Goal: Information Seeking & Learning: Learn about a topic

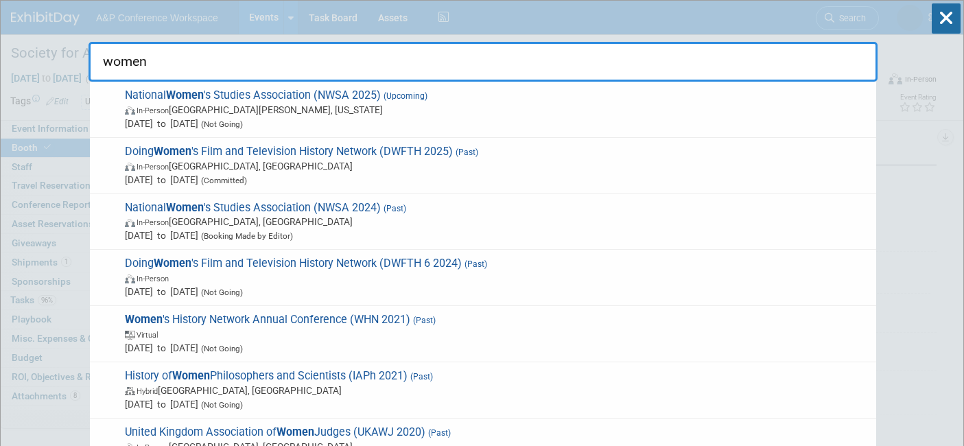
select select "RLKP"
click at [119, 67] on input "women" at bounding box center [483, 62] width 789 height 40
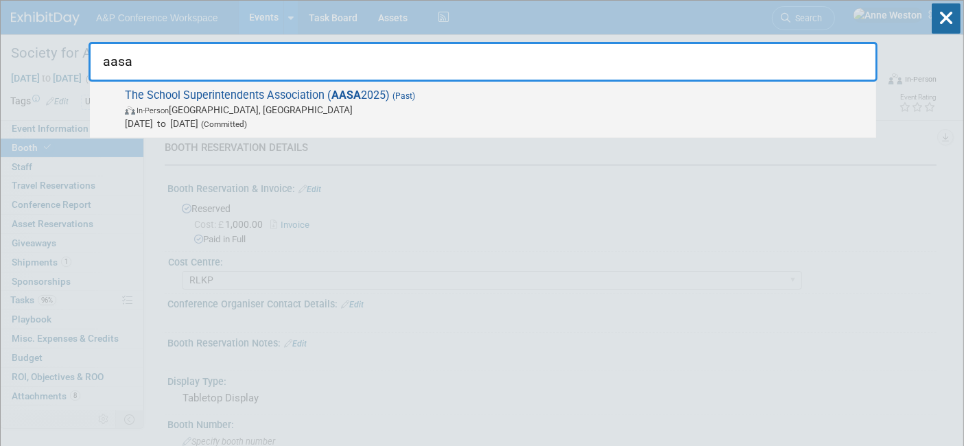
type input "aasa"
click at [164, 90] on span "The School Superintendents Association ( AASA 2025) (Past) In-Person New Orlean…" at bounding box center [495, 110] width 749 height 42
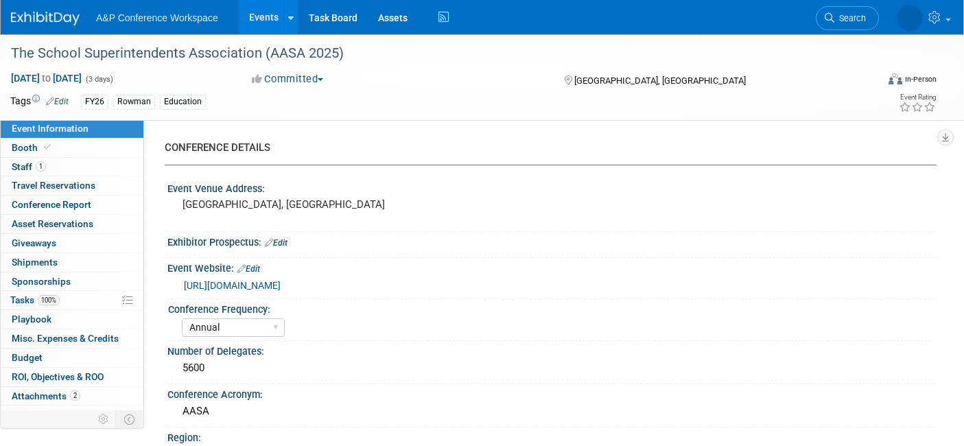
select select "Annual"
select select "Level 3"
select select "Ed Kit"
select select "Education"
select select "Rowman"
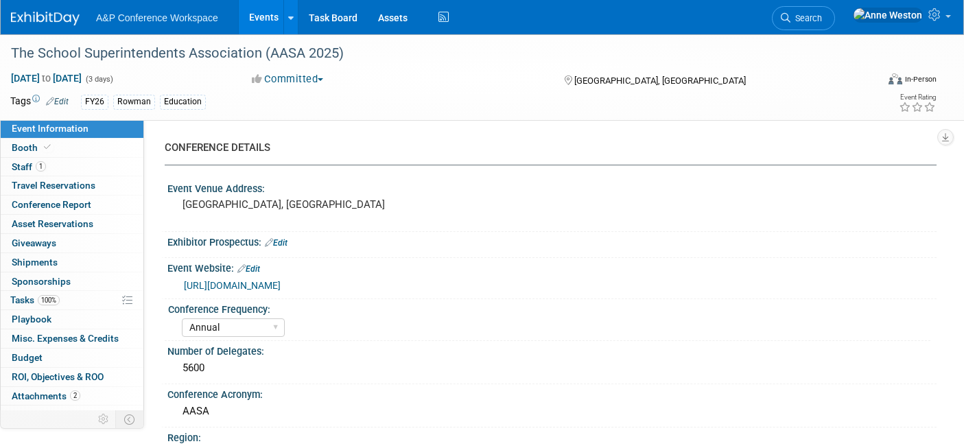
select select "[PERSON_NAME]"
select select "Networking/Commissioning"
click at [54, 203] on span "Conference Report" at bounding box center [52, 204] width 80 height 11
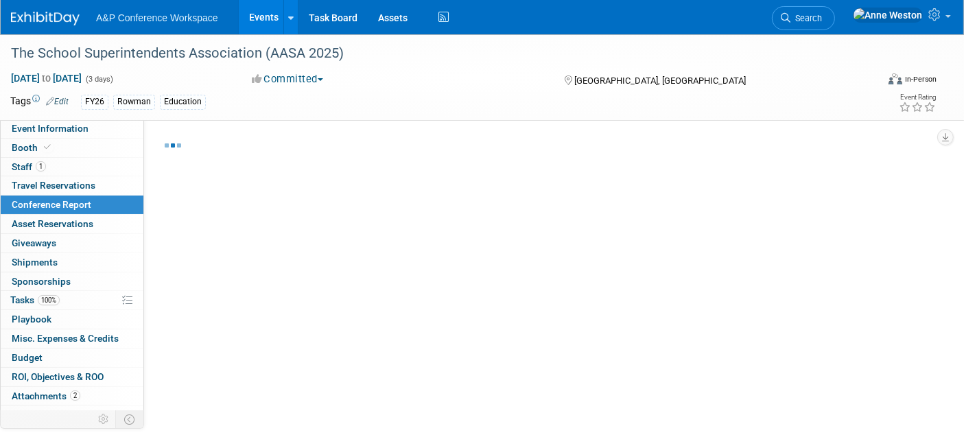
select select "NO"
select select "YES"
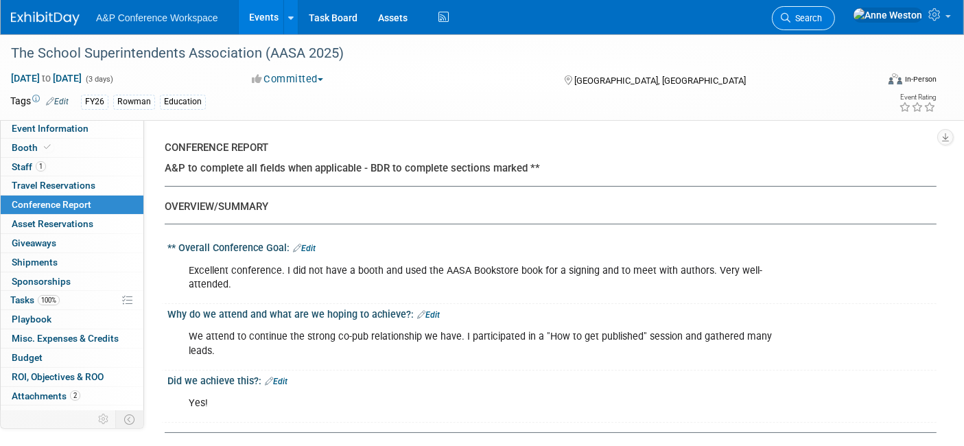
click at [822, 19] on span "Search" at bounding box center [806, 18] width 32 height 10
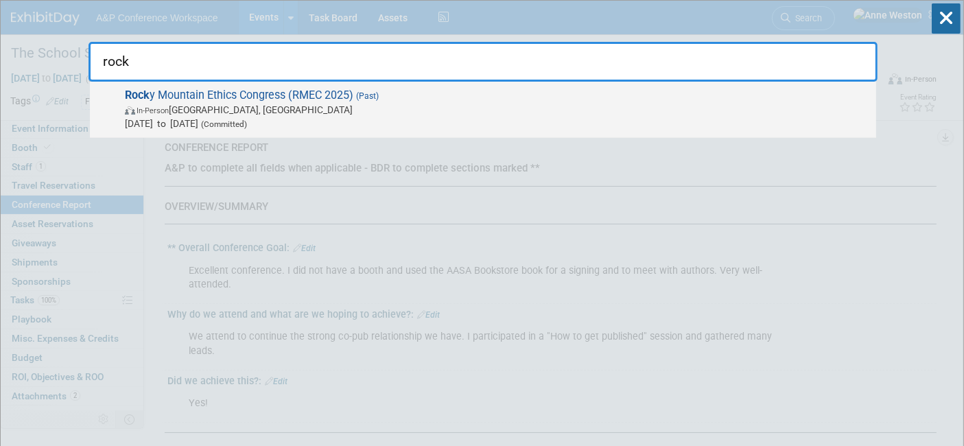
type input "rock"
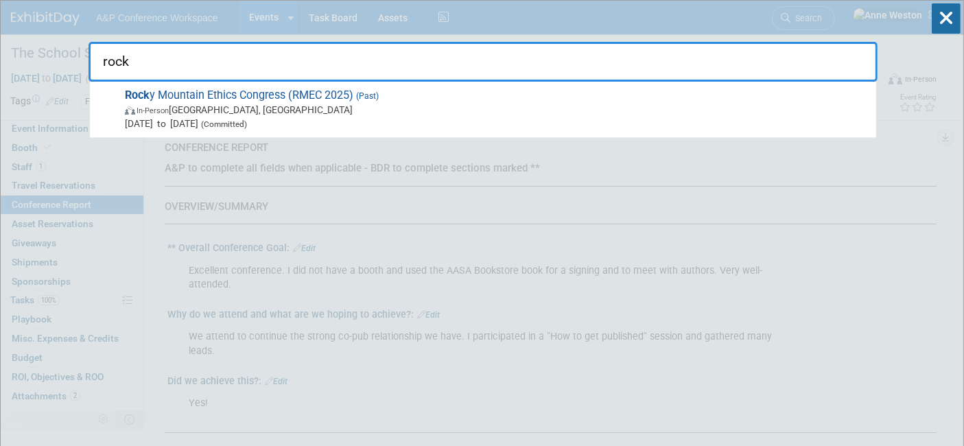
click at [203, 123] on span "Aug 7, 2025 to Aug 10, 2025 (Committed)" at bounding box center [497, 124] width 744 height 14
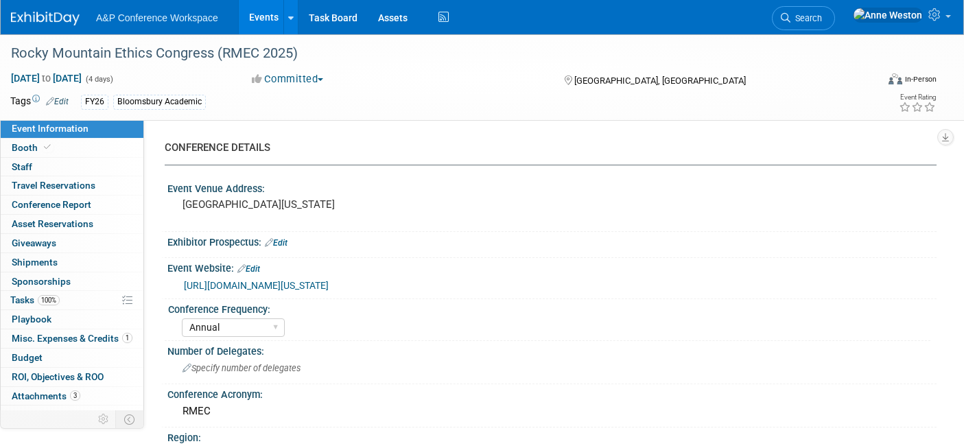
select select "Annual"
select select "Level 3"
select select "Program Advert"
select select "Philosophy"
select select "Bloomsbury Academic"
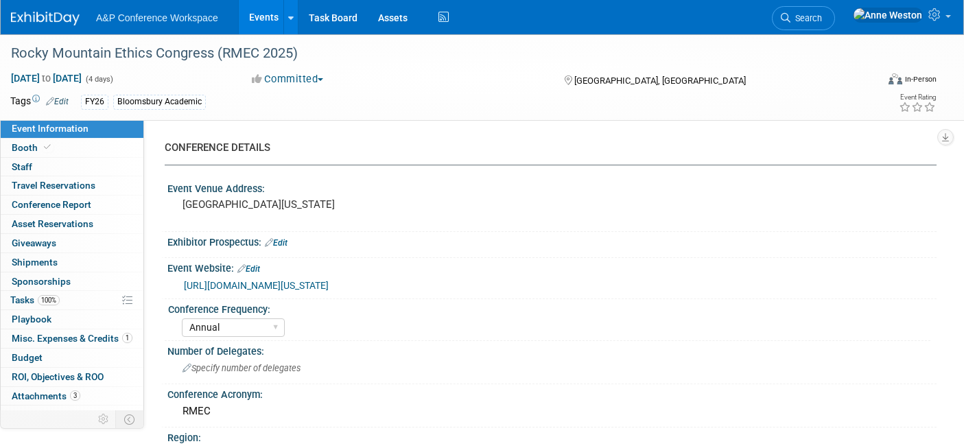
select select "[PERSON_NAME]"
select select "Networking/Commissioning"
click at [75, 199] on span "Conference Report" at bounding box center [52, 204] width 80 height 11
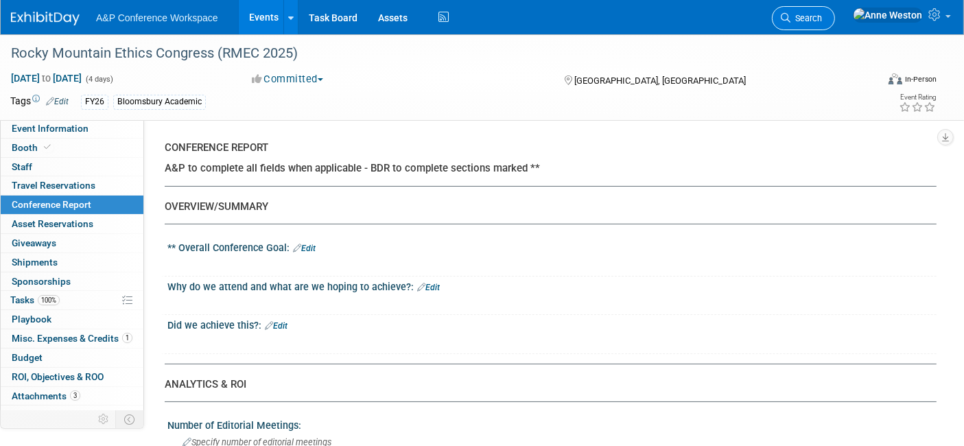
click at [835, 24] on link "Search" at bounding box center [803, 18] width 63 height 24
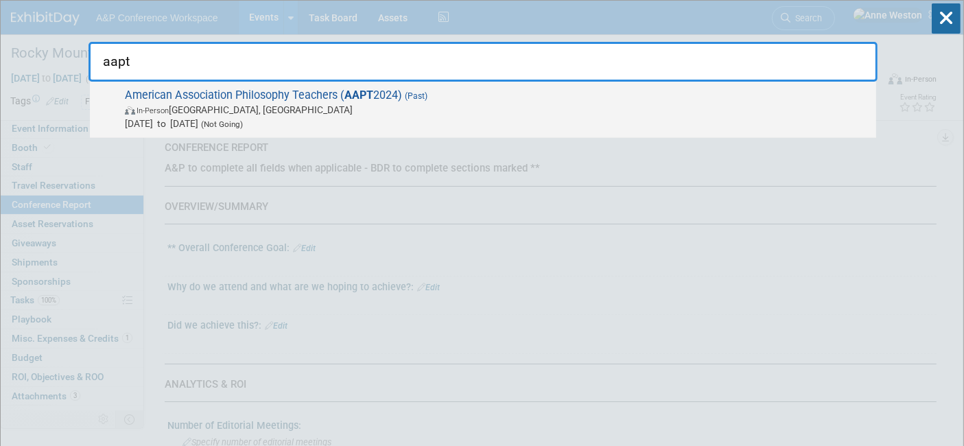
type input "aapt"
click at [256, 104] on span "In-Person Westerville, OH" at bounding box center [497, 110] width 744 height 14
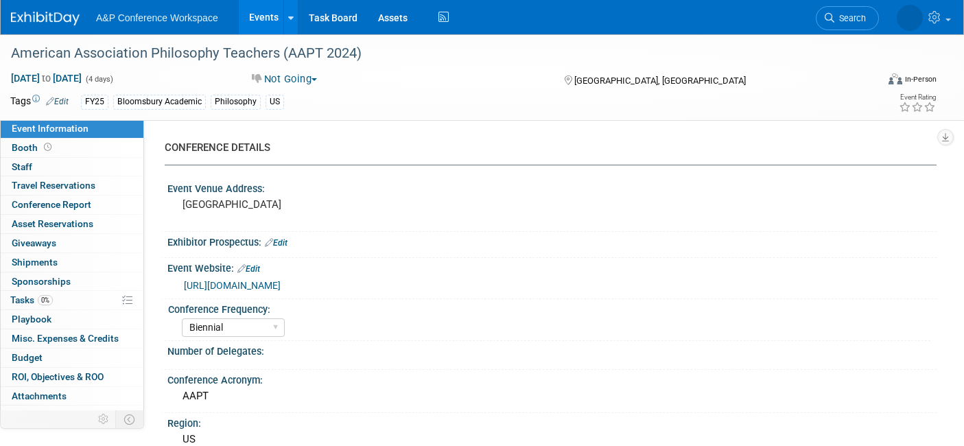
select select "Biennial"
select select "Level 3"
select select "Sponsorship"
select select "[PERSON_NAME]"
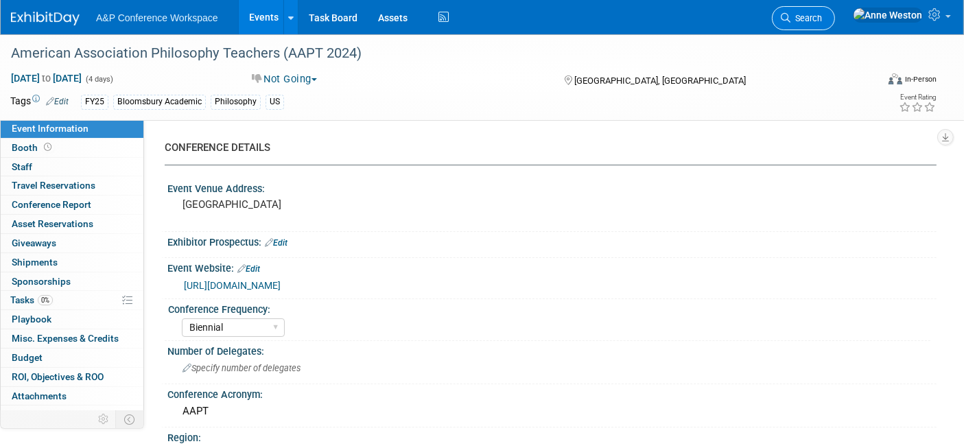
click at [822, 16] on span "Search" at bounding box center [806, 18] width 32 height 10
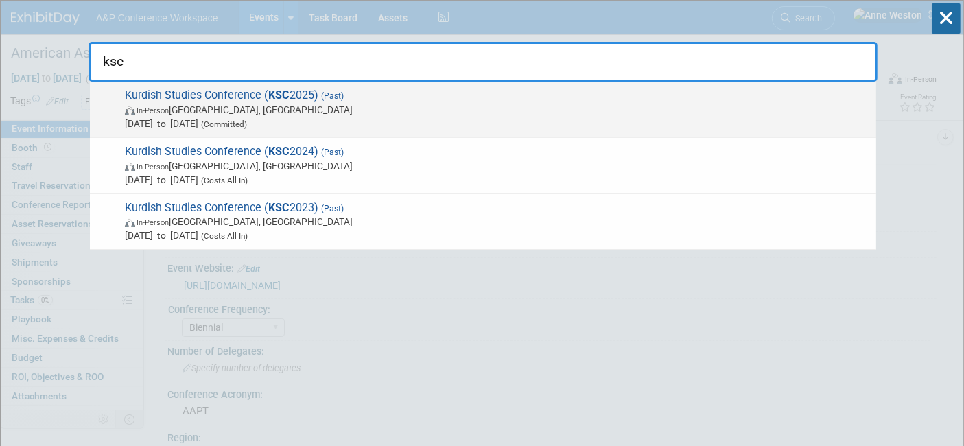
type input "ksc"
click at [172, 100] on span "Kurdish Studies Conference ( KSC 2025) (Past) In-Person London, United Kingdom …" at bounding box center [495, 110] width 749 height 42
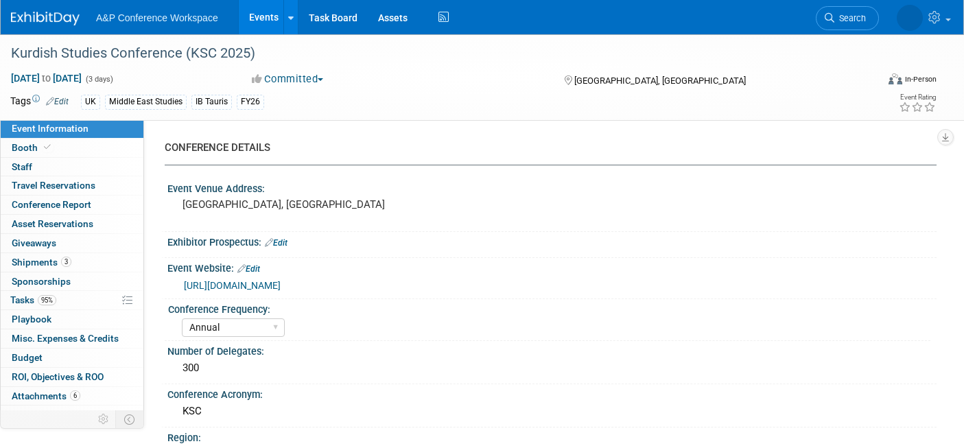
select select "Annual"
select select "Level 3"
select select "Ed Kit"
select select "Middle East Studies"
select select "I.B.Tauris"
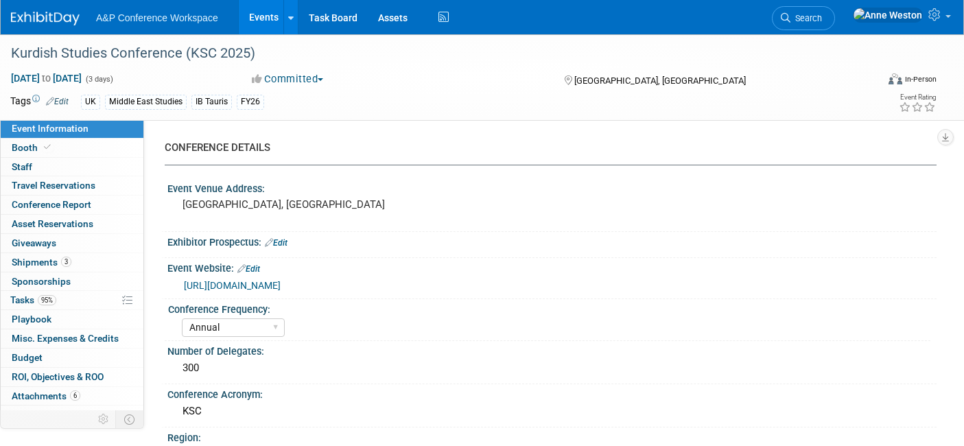
select select "[PERSON_NAME]"
select select "Brand/Subject Presence​"
click at [70, 150] on link "Booth" at bounding box center [72, 148] width 143 height 19
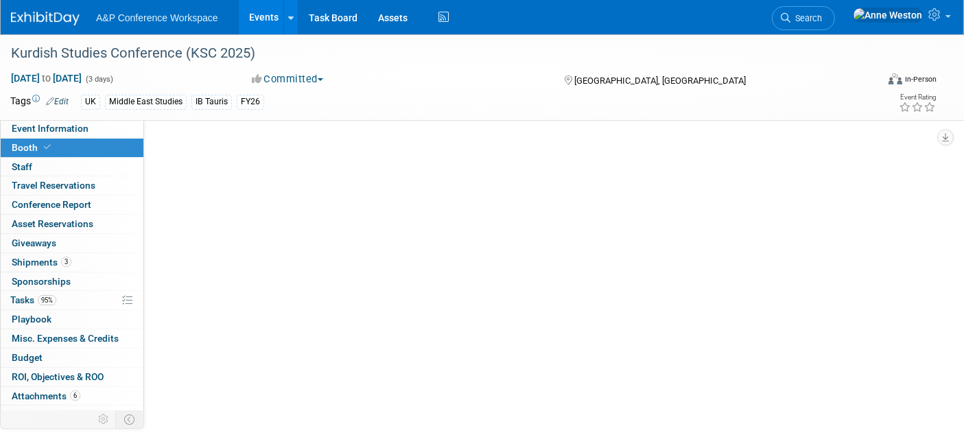
select select "IBIB"
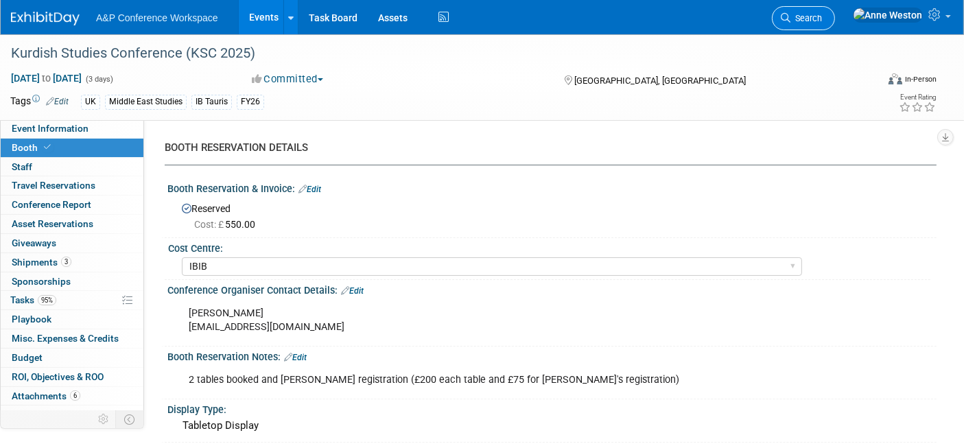
click at [822, 18] on span "Search" at bounding box center [806, 18] width 32 height 10
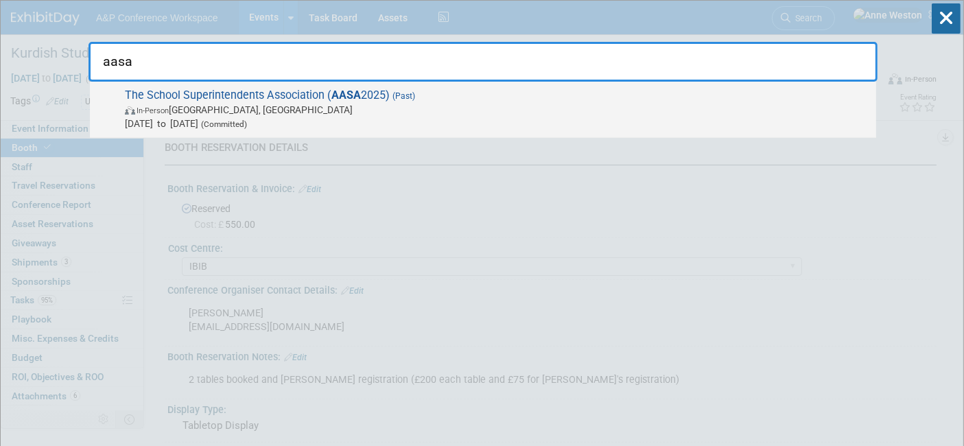
type input "aasa"
click at [150, 89] on span "The School Superintendents Association ( AASA 2025) (Past) In-Person [GEOGRAPHI…" at bounding box center [495, 110] width 749 height 42
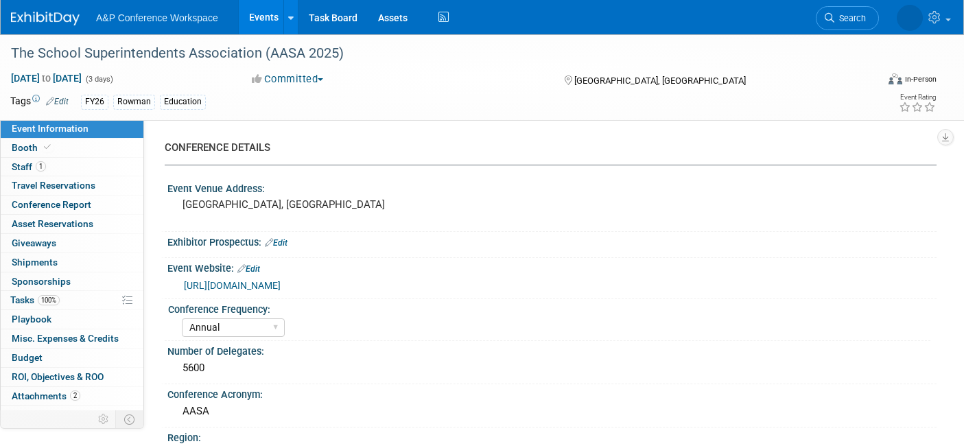
select select "Annual"
select select "Level 3"
select select "Ed Kit"
select select "Education"
select select "Rowman"
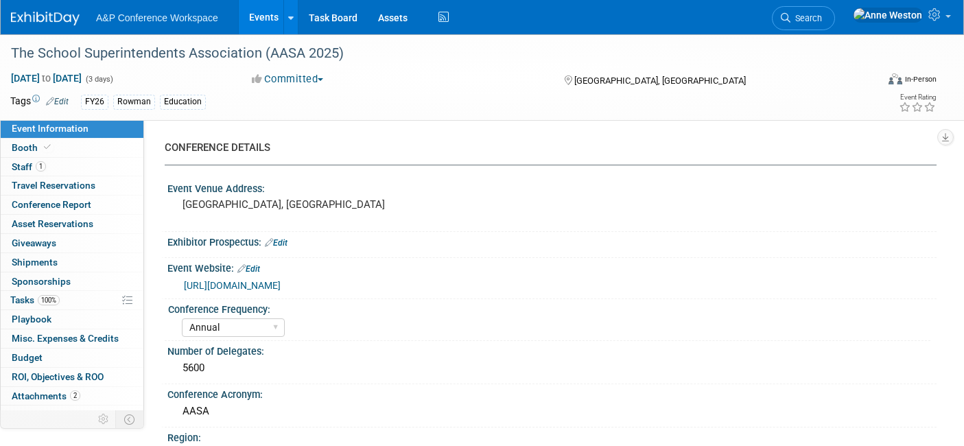
select select "[PERSON_NAME]"
select select "Networking/Commissioning"
click at [56, 357] on link "Budget" at bounding box center [72, 358] width 143 height 19
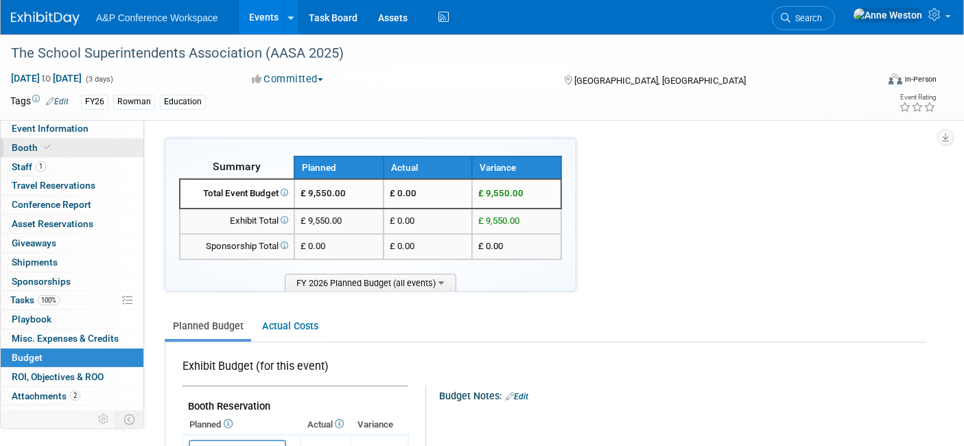
click at [54, 143] on link "Booth" at bounding box center [72, 148] width 143 height 19
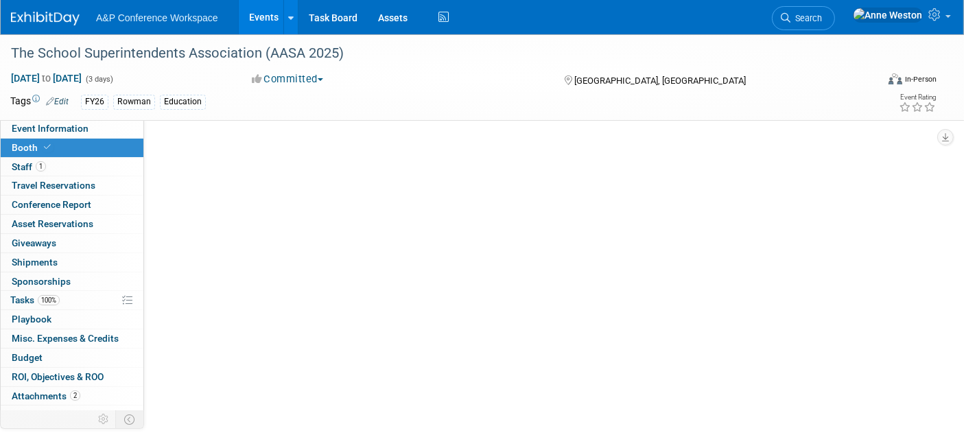
select select "RLKP"
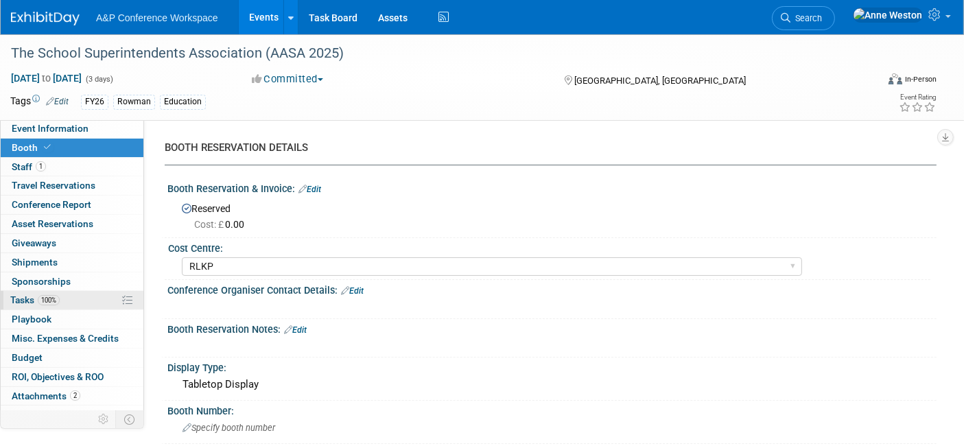
click at [59, 304] on span "Tasks 100%" at bounding box center [34, 299] width 49 height 11
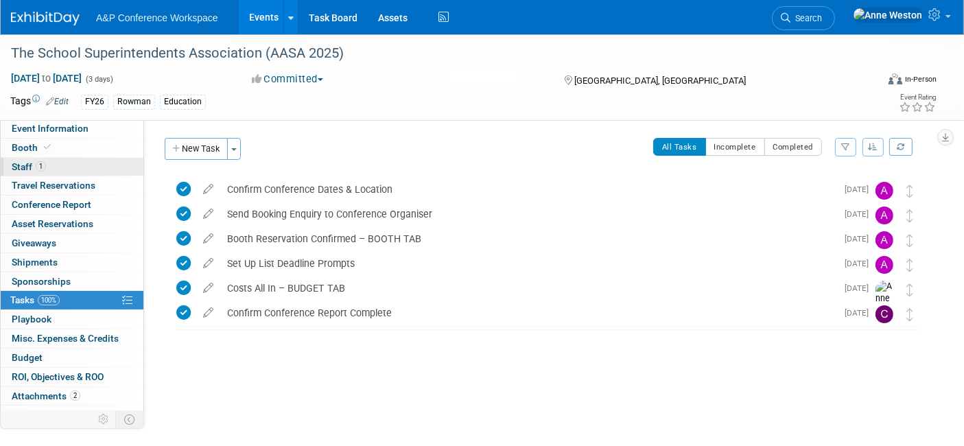
click at [96, 166] on link "1 Staff 1" at bounding box center [72, 167] width 143 height 19
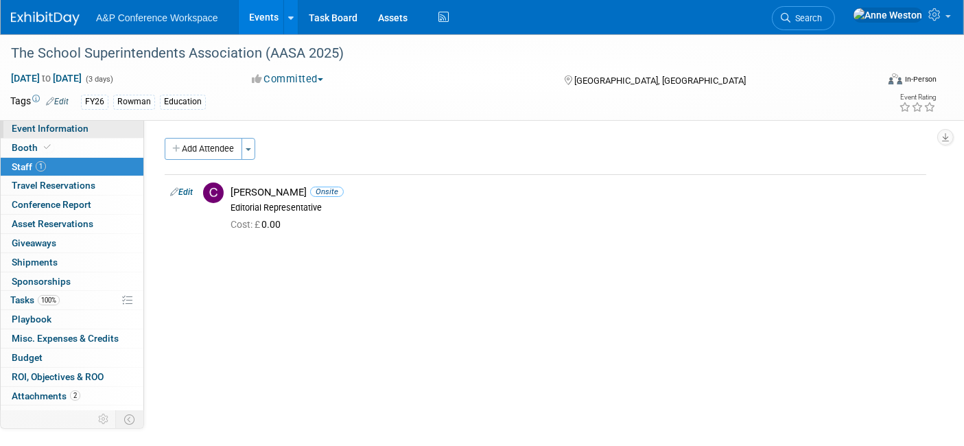
click at [70, 126] on span "Event Information" at bounding box center [50, 128] width 77 height 11
select select "Annual"
select select "Level 3"
select select "Ed Kit"
select select "Education"
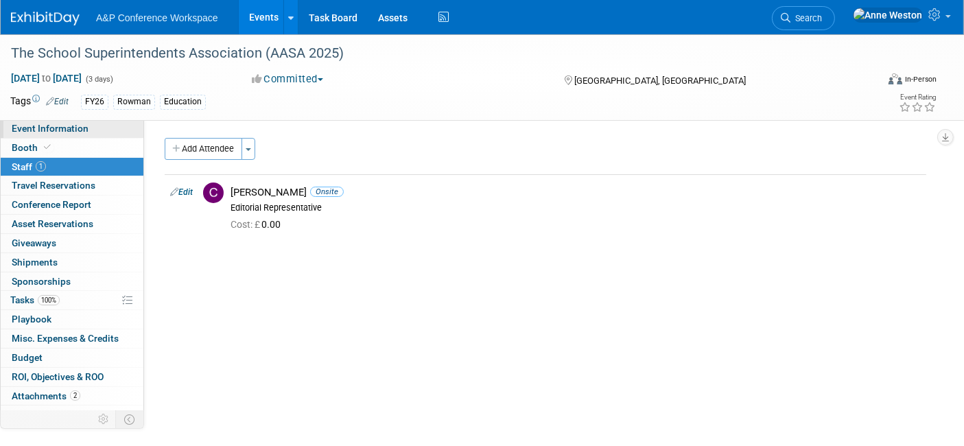
select select "Rowman"
select select "[PERSON_NAME]"
select select "Networking/Commissioning"
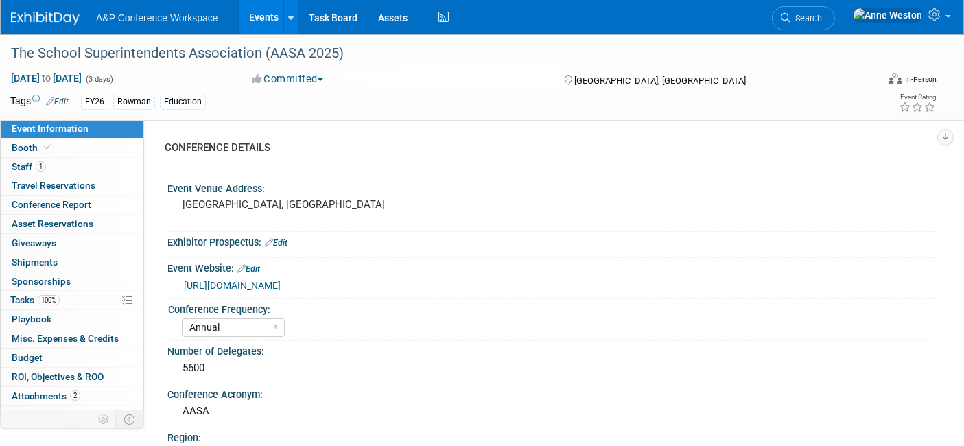
scroll to position [152, 0]
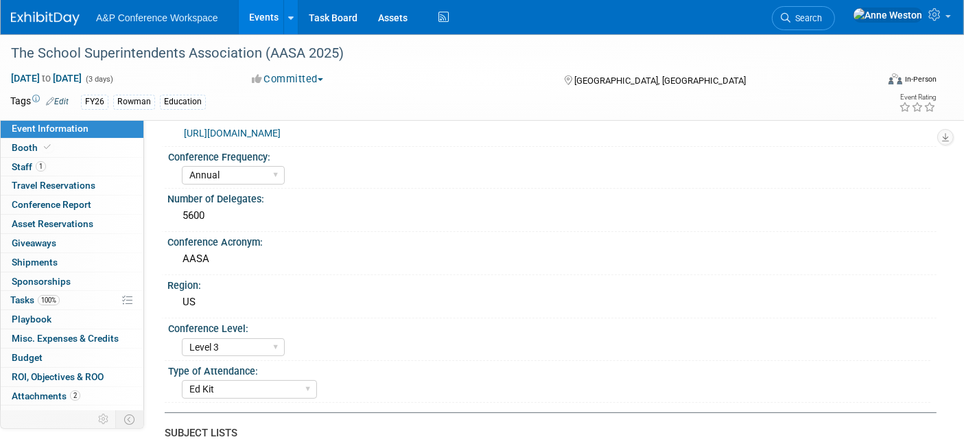
click at [242, 132] on link "http://nce.aasa.org" at bounding box center [232, 133] width 97 height 11
